Goal: Task Accomplishment & Management: Manage account settings

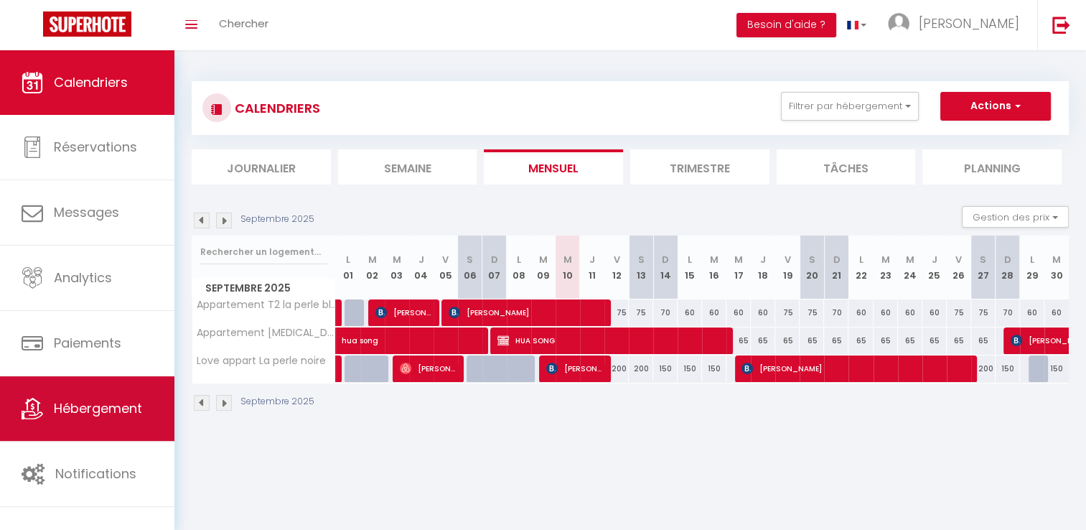
click at [92, 398] on link "Hébergement" at bounding box center [87, 408] width 174 height 65
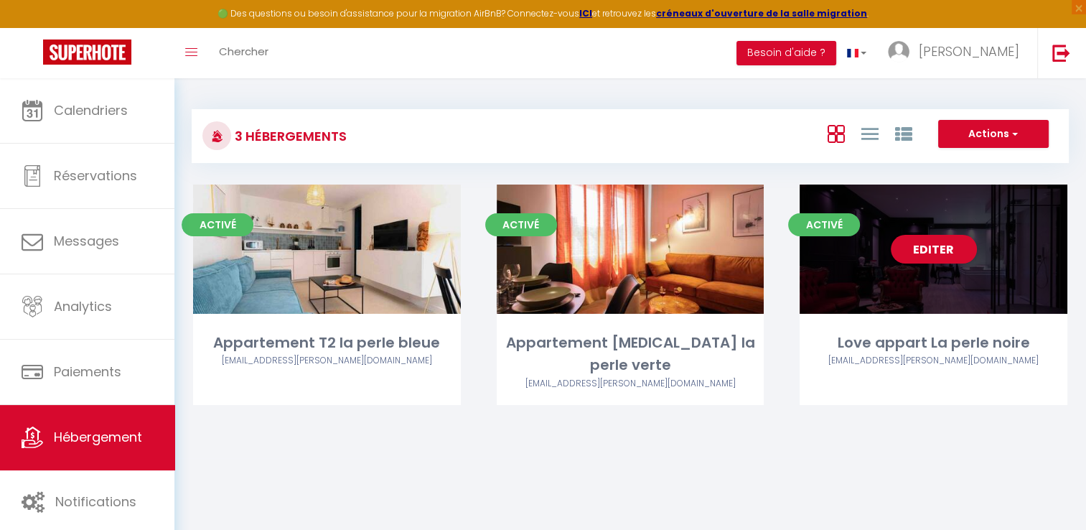
click at [909, 272] on div "Editer" at bounding box center [934, 249] width 268 height 129
select select "3"
select select "2"
select select "1"
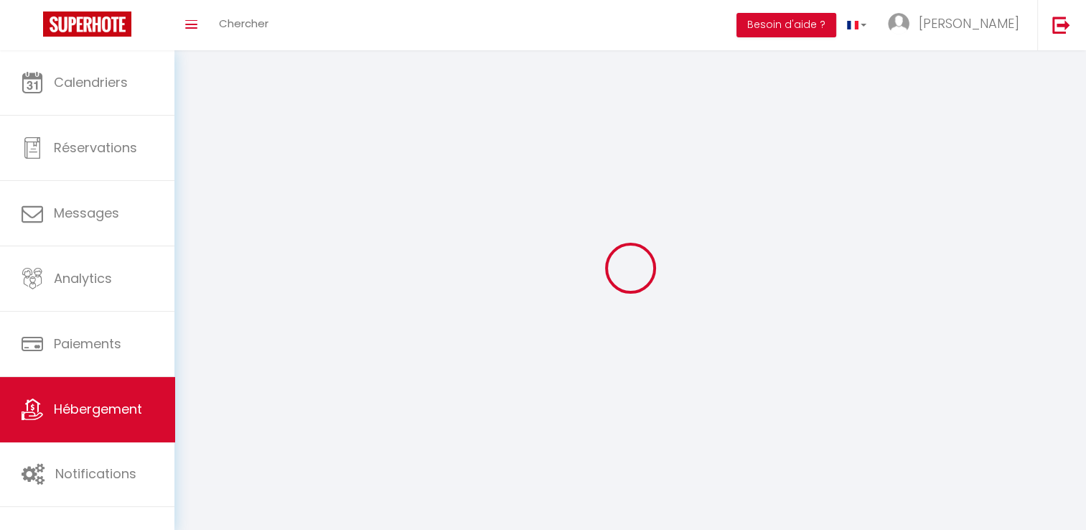
select select
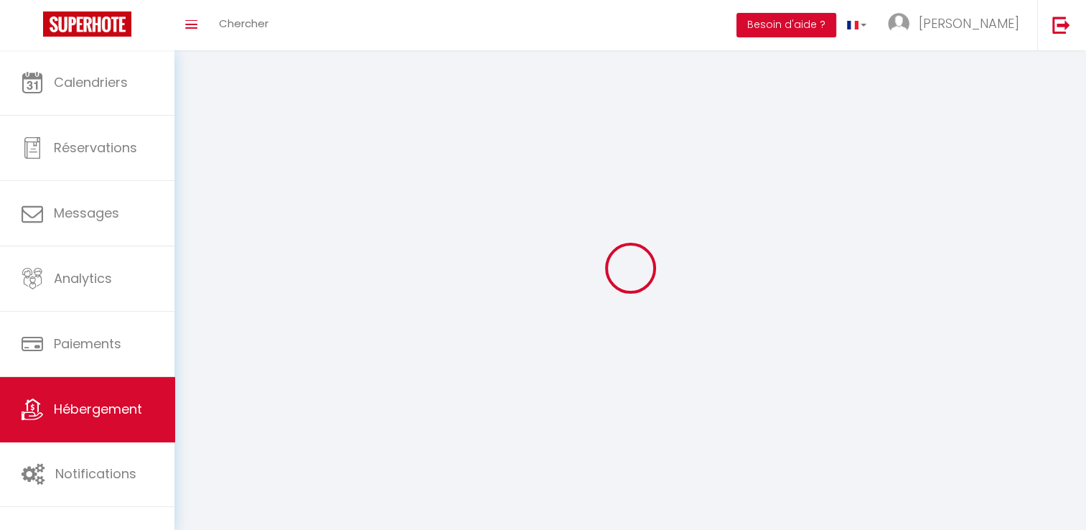
select select
checkbox input "false"
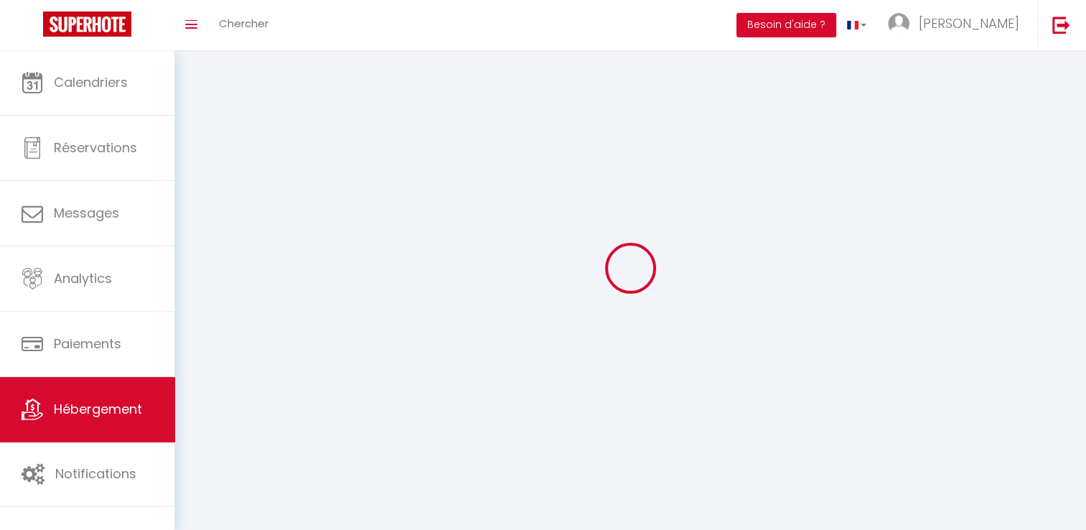
select select
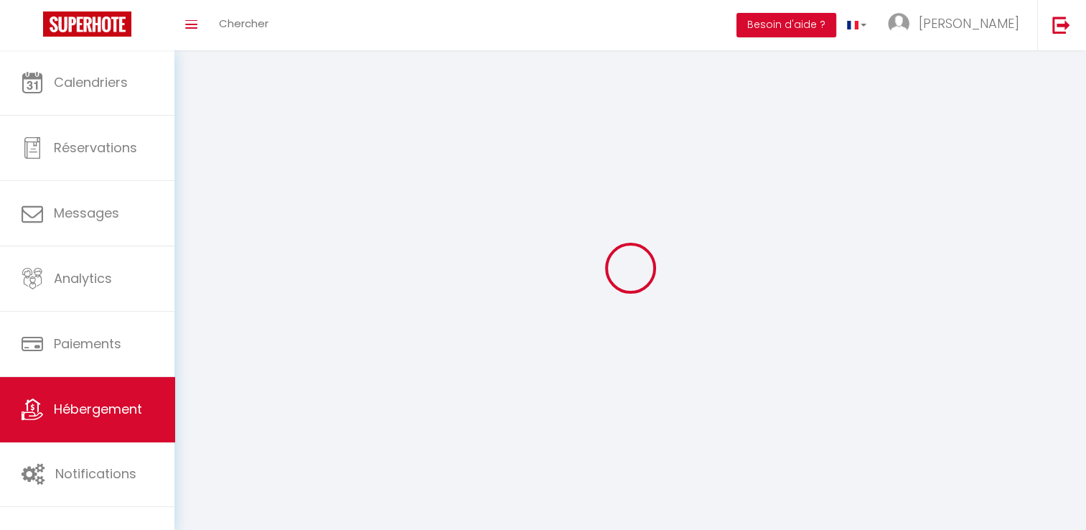
select select
checkbox input "false"
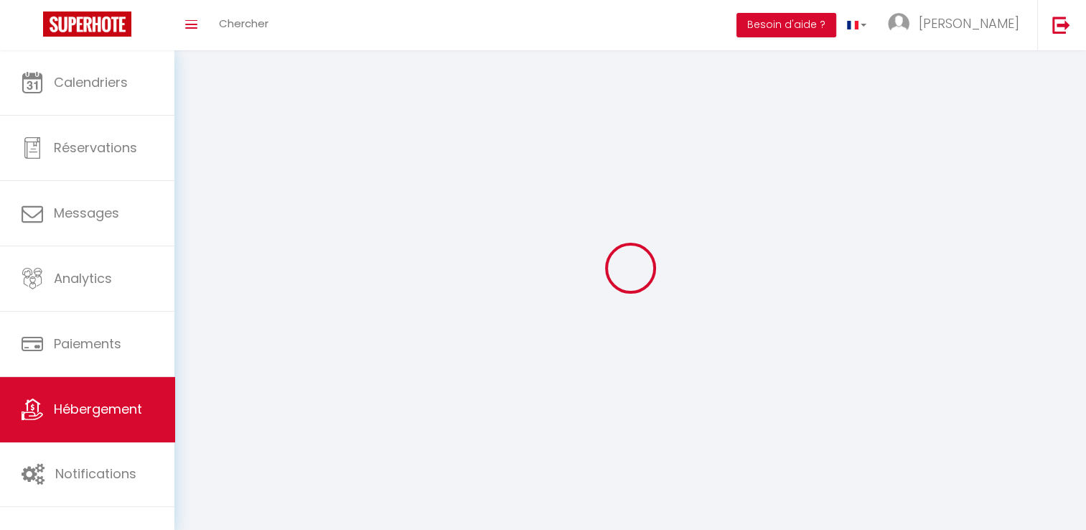
checkbox input "false"
select select
select select "1"
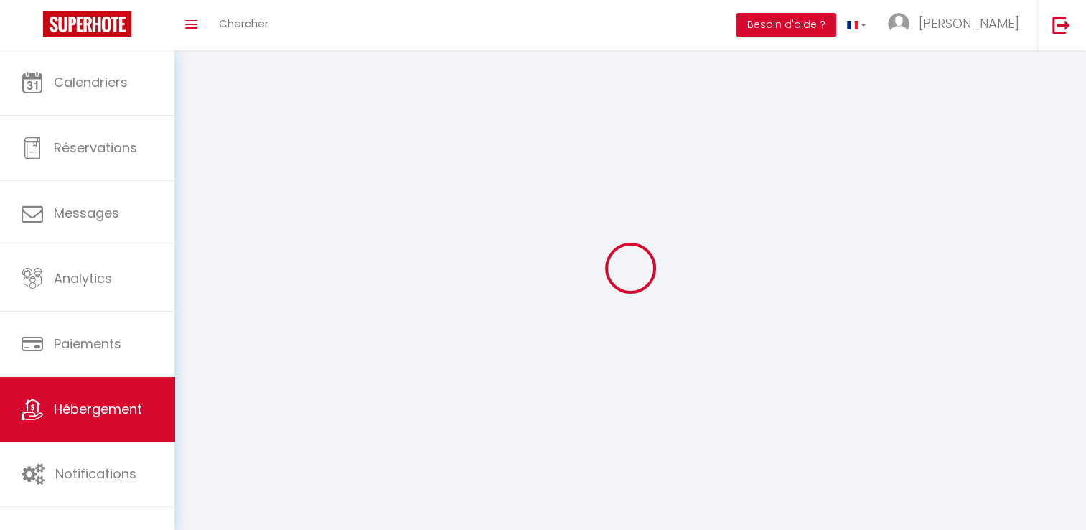
select select "28"
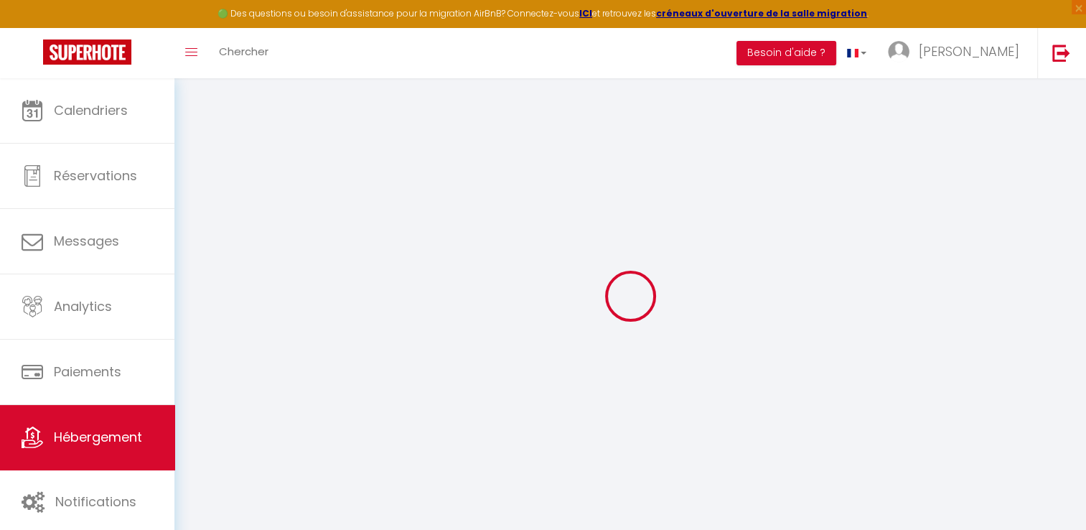
select select
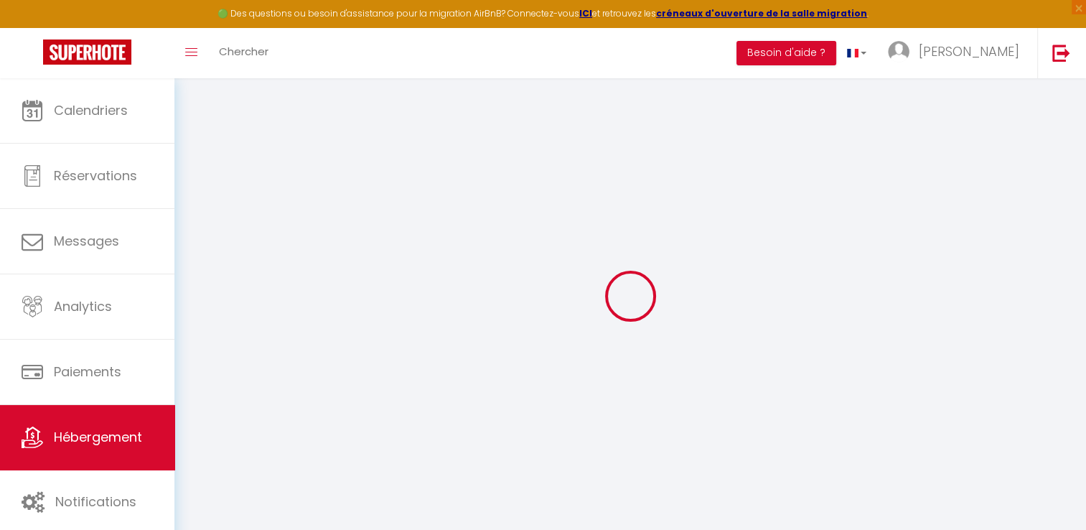
select select
checkbox input "false"
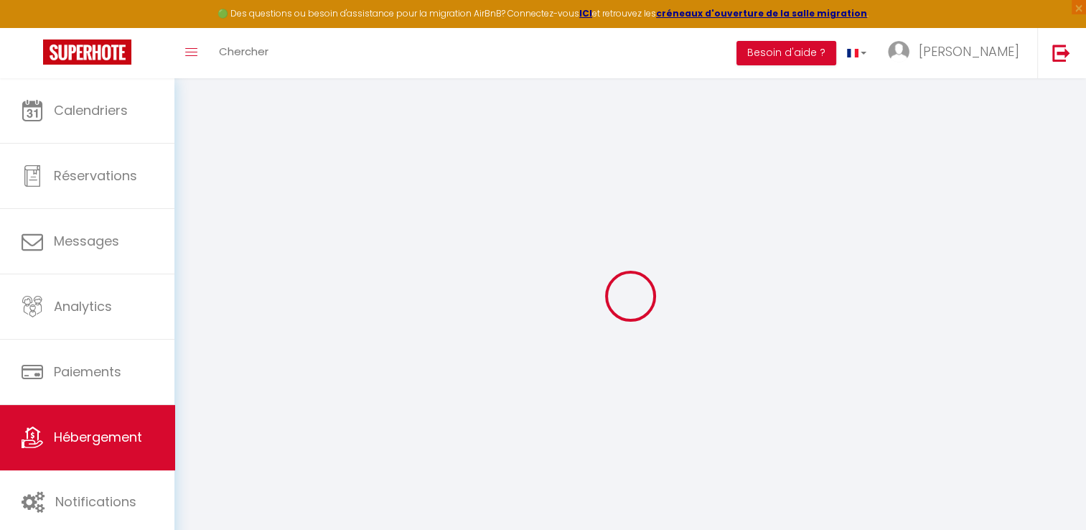
select select
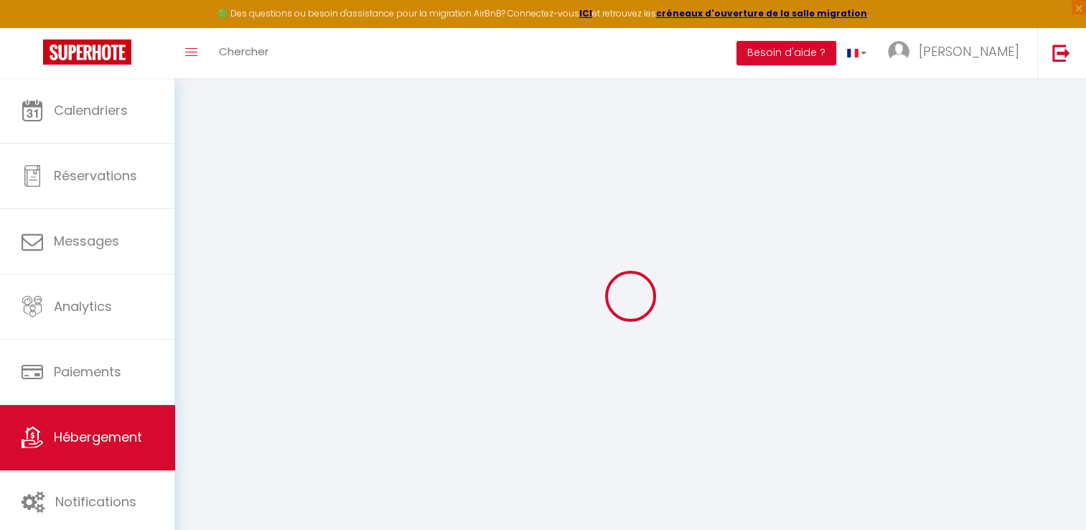
select select
checkbox input "false"
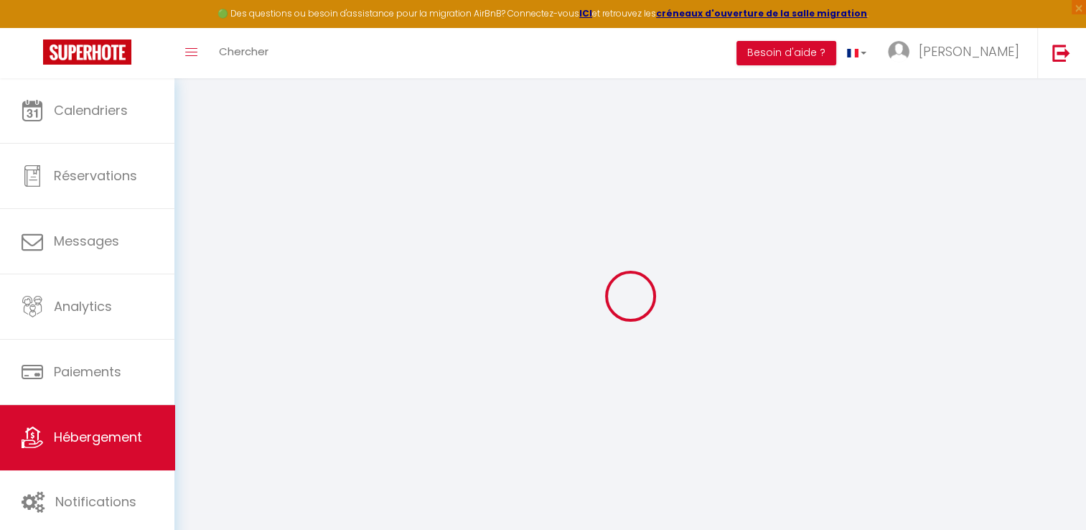
checkbox input "false"
select select
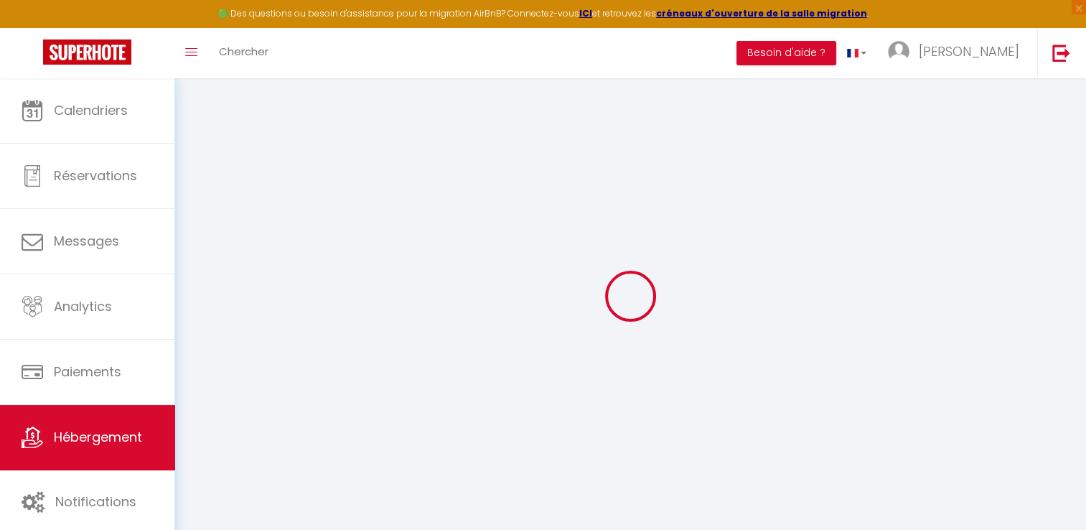
select select
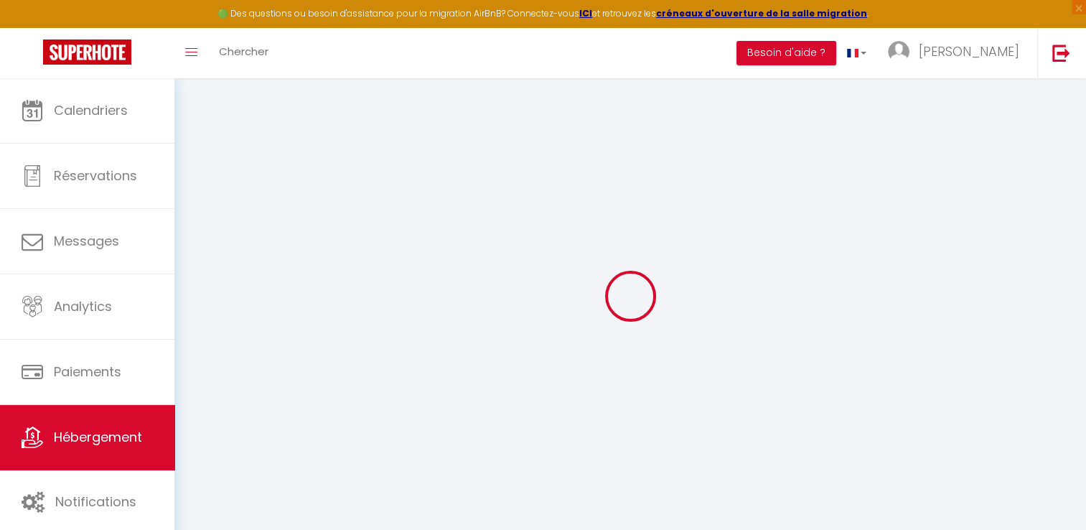
checkbox input "false"
select select
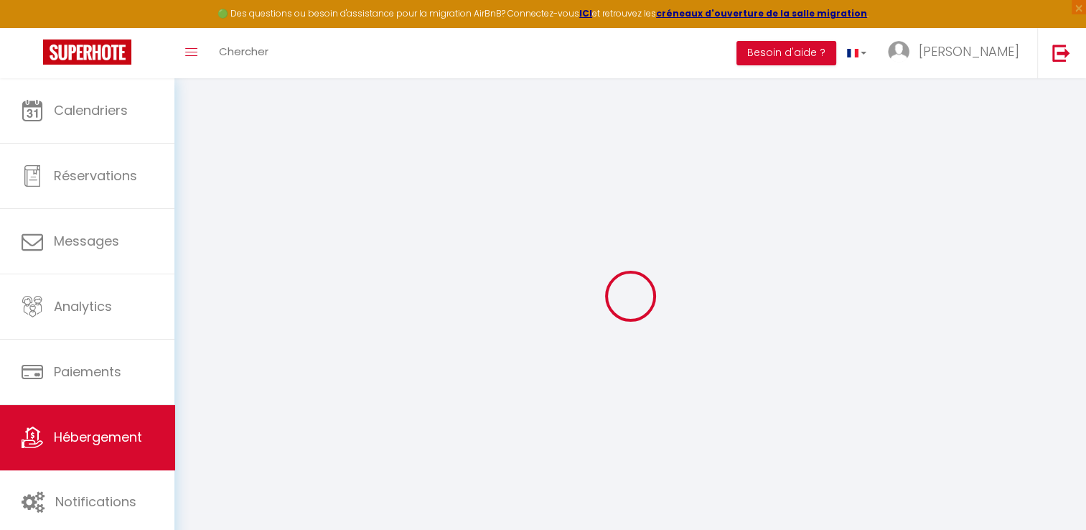
select select
type input "Love appart La perle noire"
select select "2"
type input "150"
type input "50"
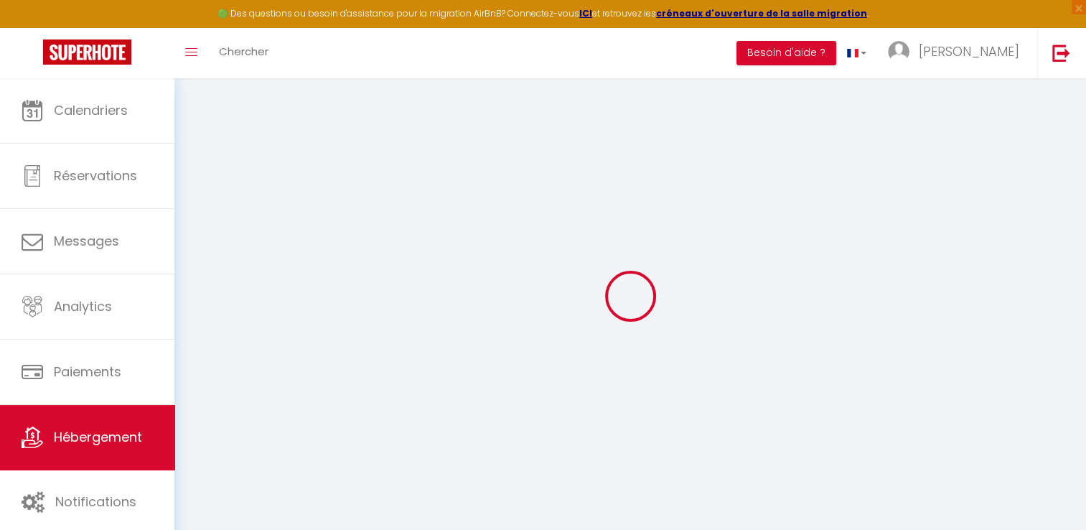
select select
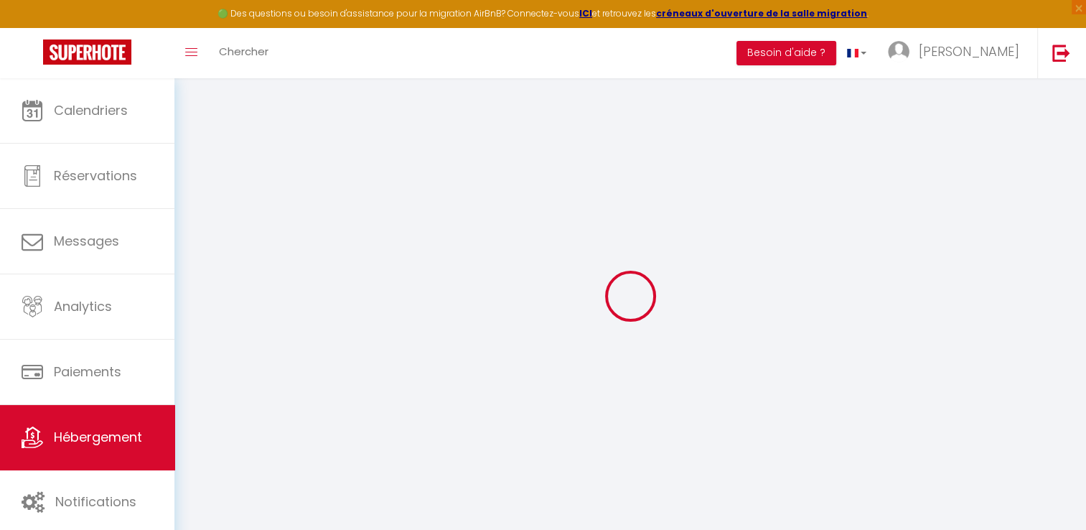
type input "[STREET_ADDRESS]"
type input "34300"
type input "Agde"
type input "[PERSON_NAME][EMAIL_ADDRESS][PERSON_NAME][DOMAIN_NAME]"
select select
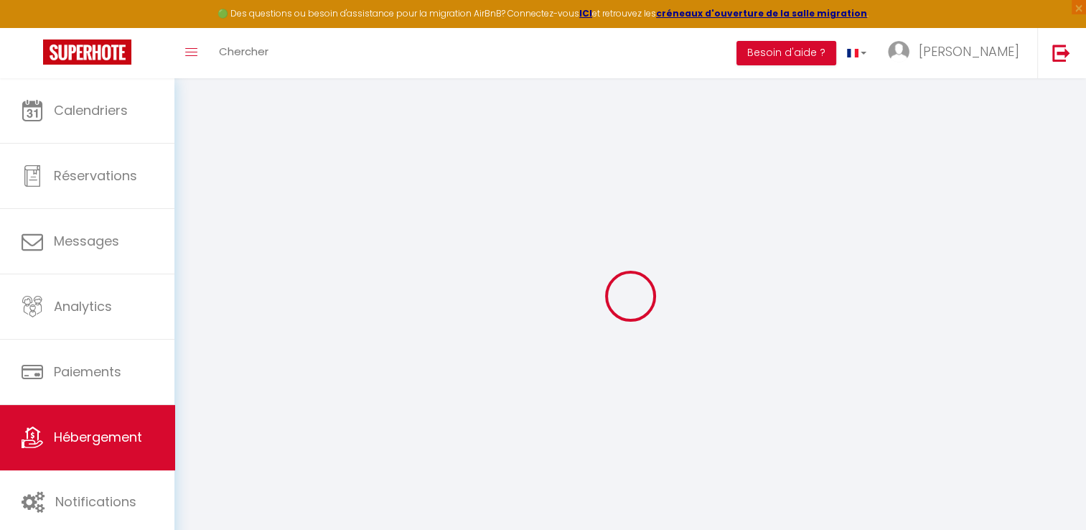
checkbox input "false"
select select
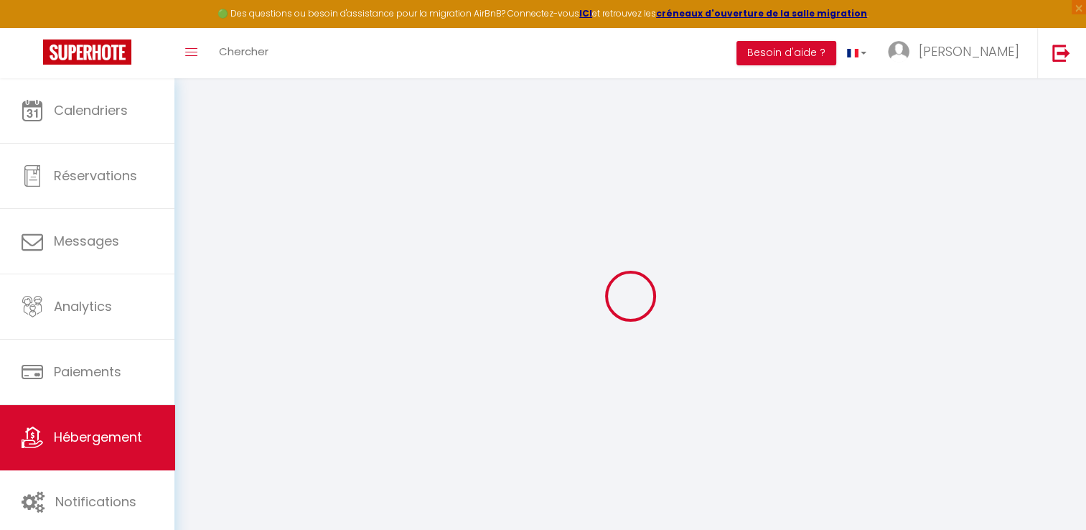
select select
type input "0"
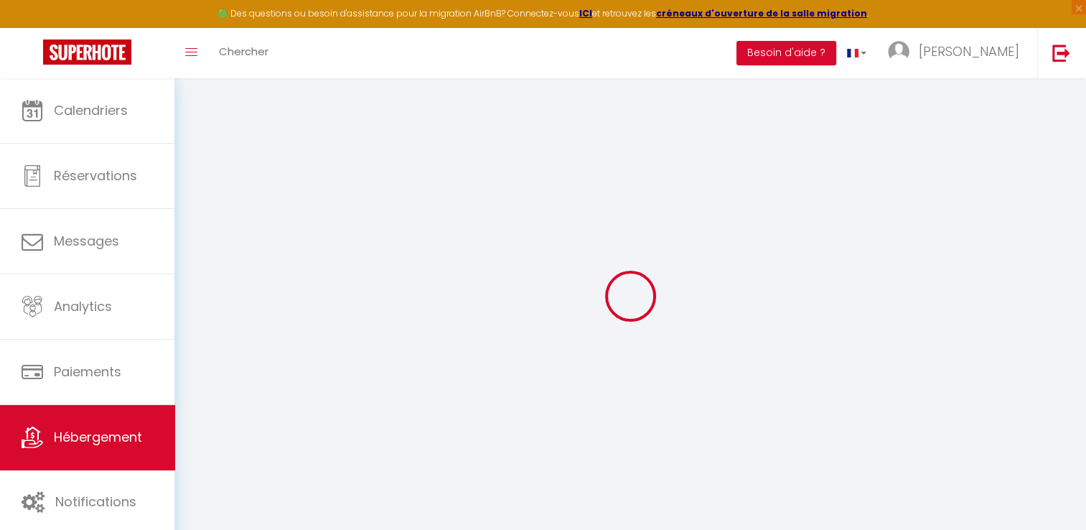
select select
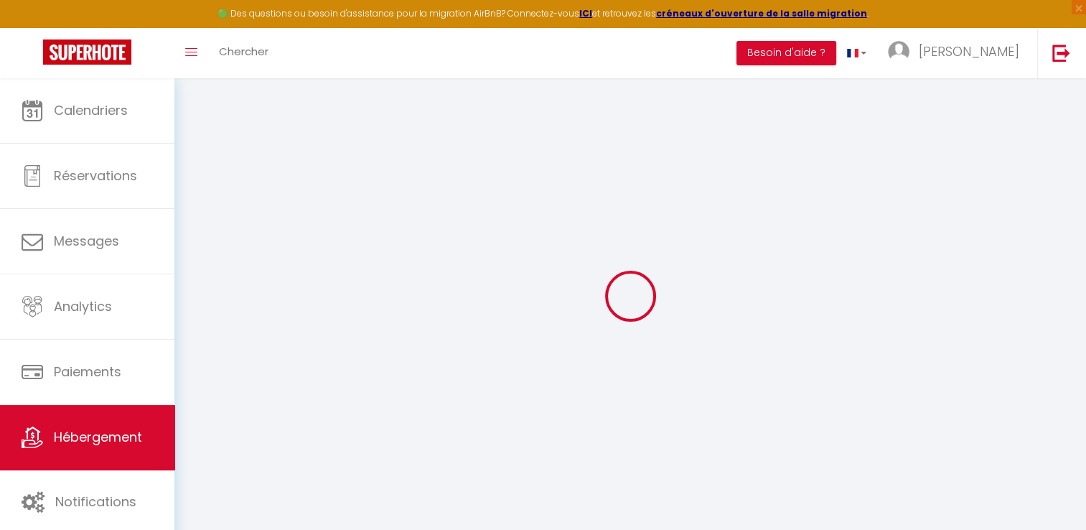
select select
checkbox input "false"
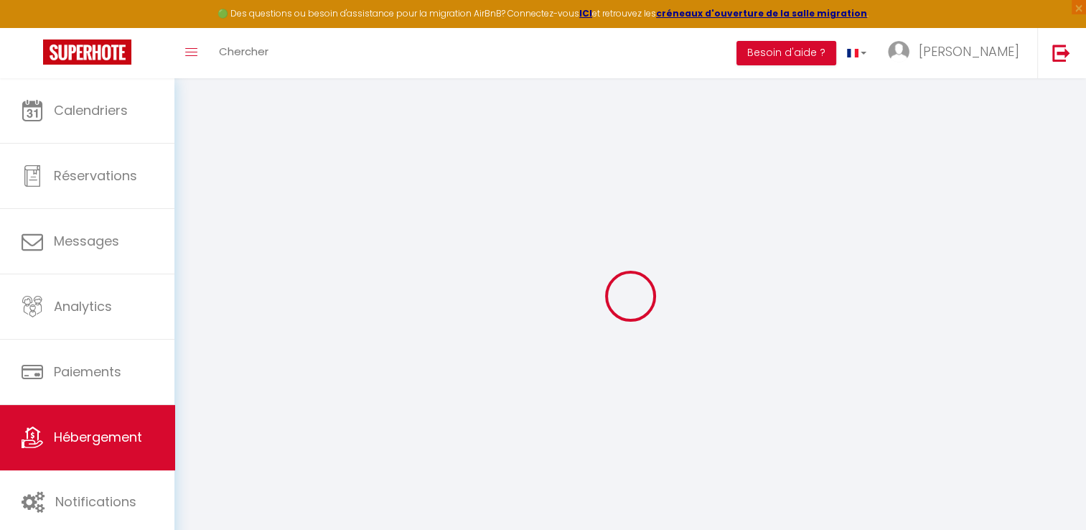
select select
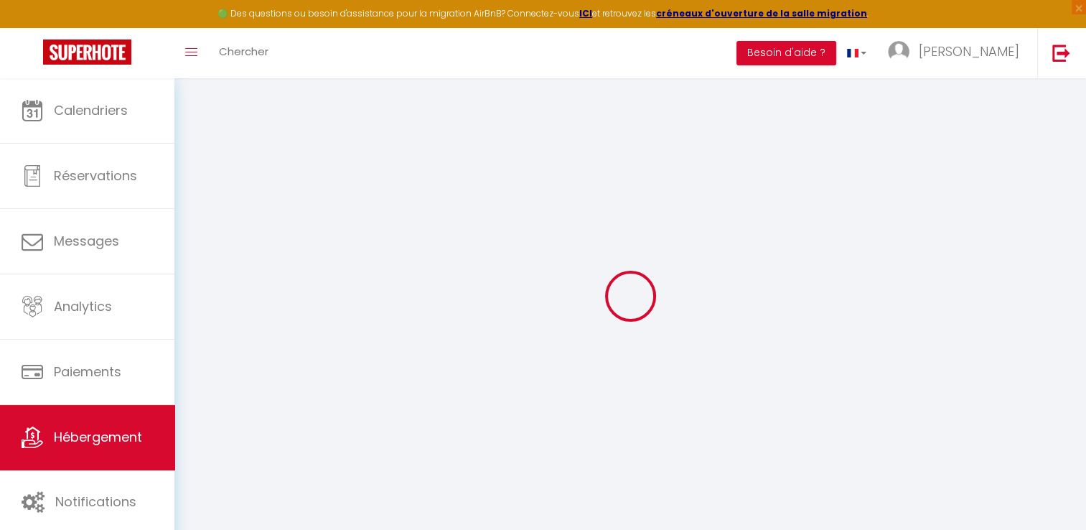
select select
checkbox input "false"
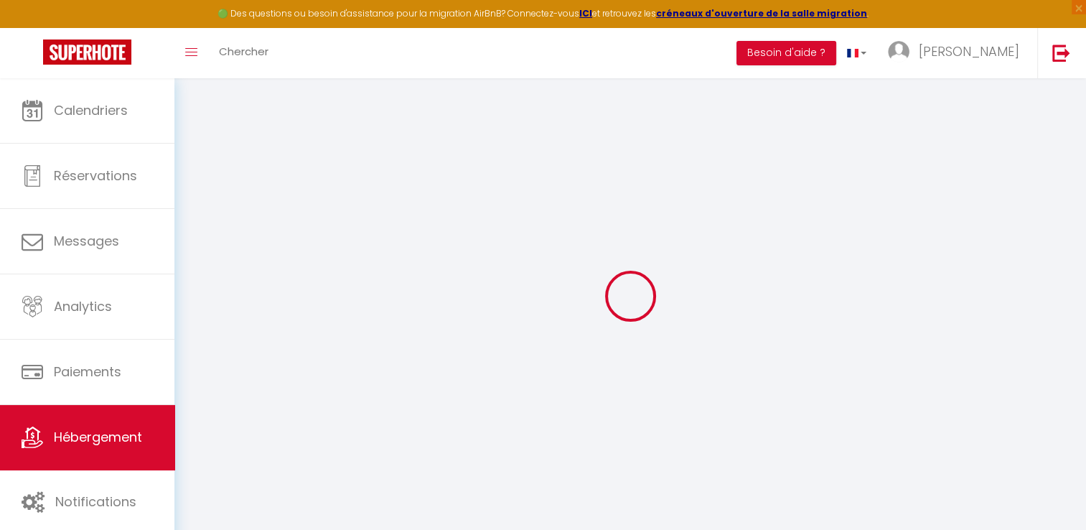
select select
checkbox input "false"
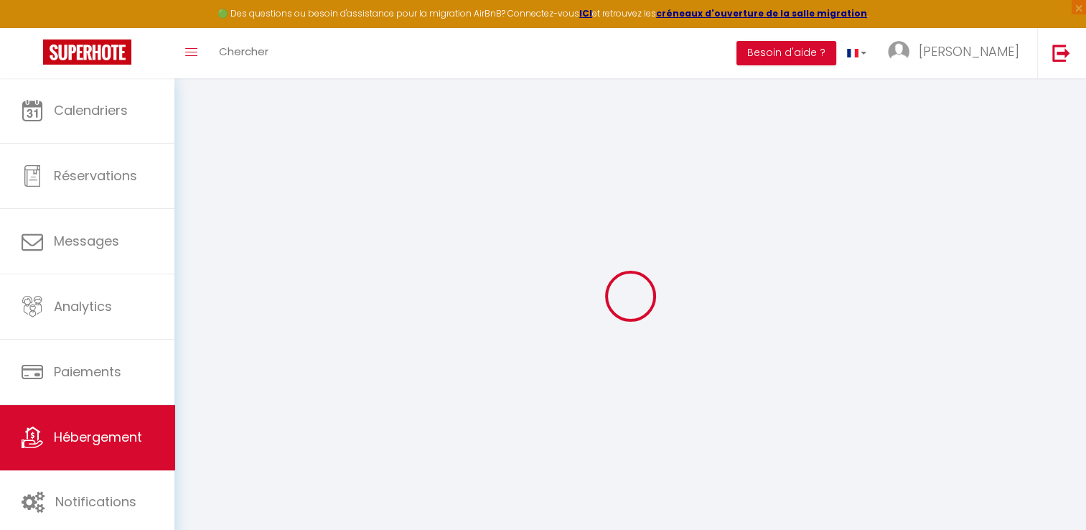
select select "17:00"
select select "23:45"
select select "13:00"
select select "30"
select select "120"
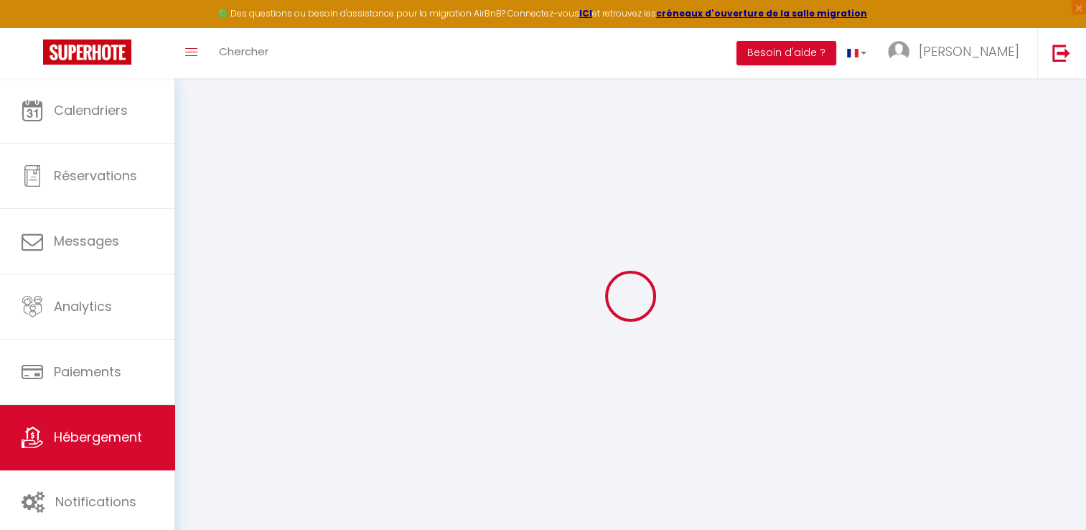
select select
checkbox input "false"
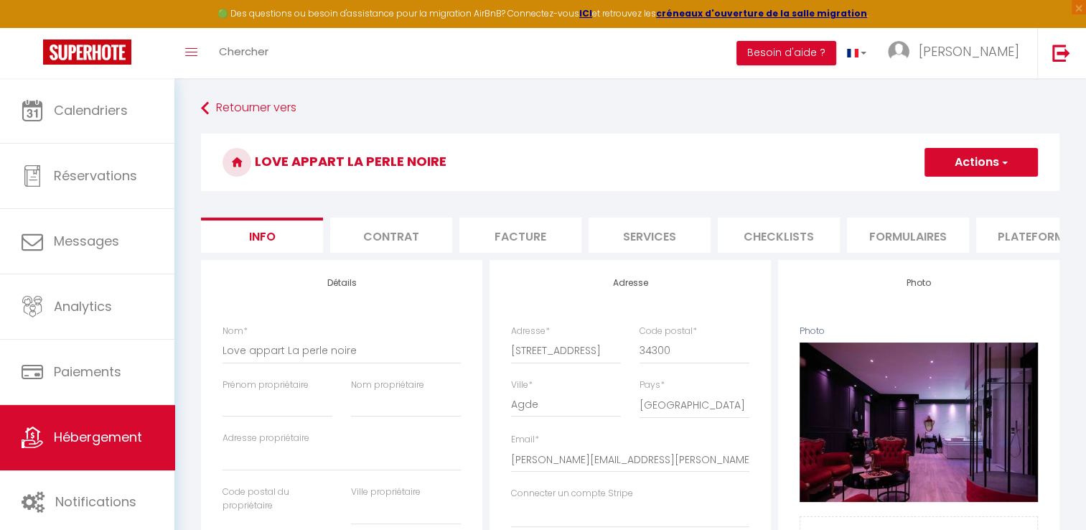
select select
checkbox input "false"
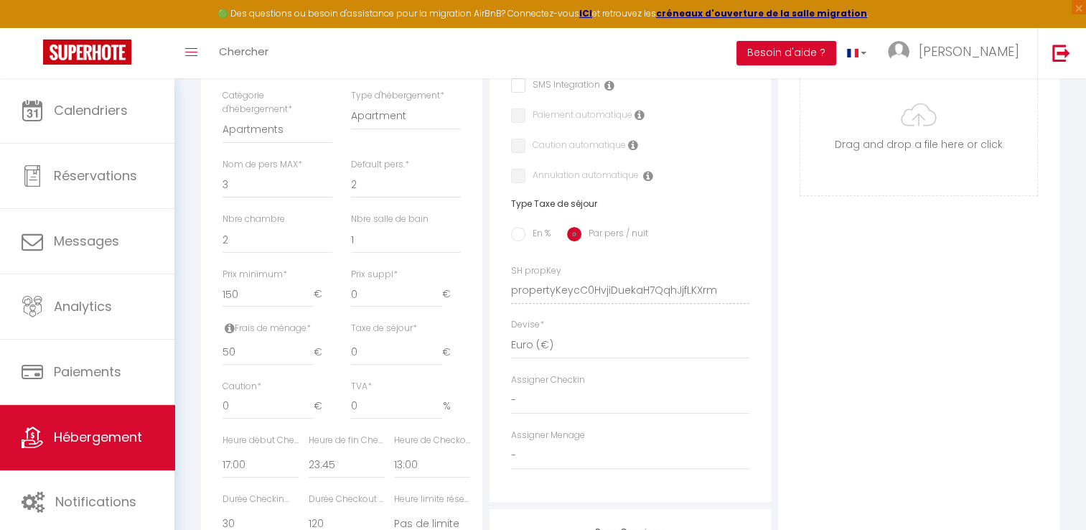
scroll to position [371, 0]
